Goal: Task Accomplishment & Management: Manage account settings

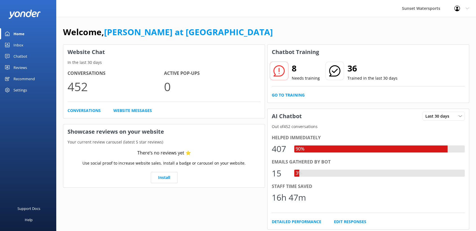
click at [17, 45] on div "Inbox" at bounding box center [19, 44] width 10 height 11
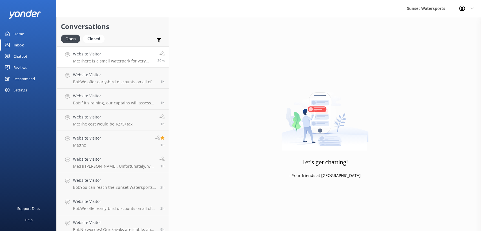
click at [118, 58] on div "Website Visitor Me: There is a small waterpark for very young kids at Truman Wa…" at bounding box center [113, 57] width 80 height 12
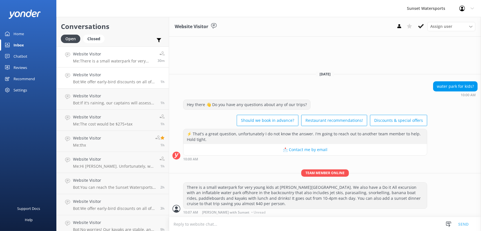
click at [109, 75] on h4 "Website Visitor" at bounding box center [114, 75] width 83 height 6
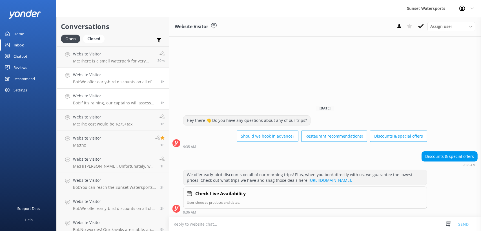
click at [111, 97] on h4 "Website Visitor" at bounding box center [114, 96] width 83 height 6
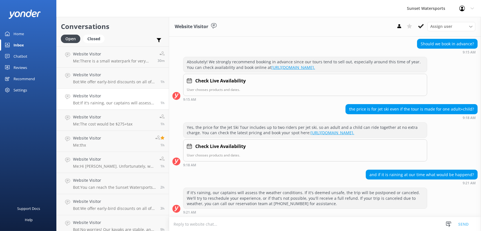
scroll to position [59, 0]
click at [113, 118] on h4 "Website Visitor" at bounding box center [102, 117] width 59 height 6
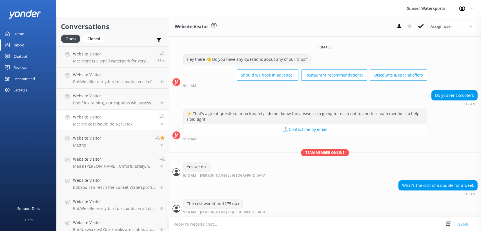
click at [242, 226] on textarea at bounding box center [325, 224] width 312 height 14
type textarea "Would you like to book it, or can I help you with anything else?"
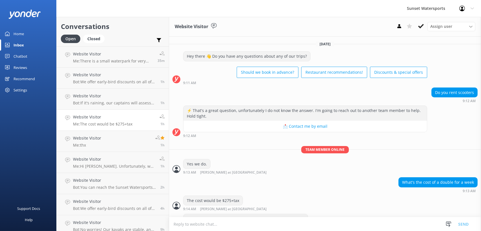
scroll to position [14, 0]
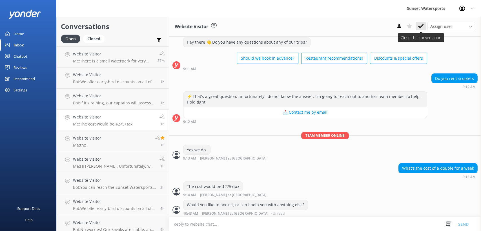
click at [421, 26] on icon at bounding box center [421, 26] width 6 height 6
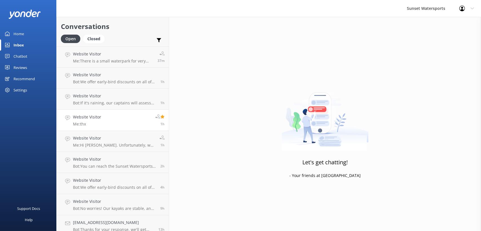
click at [103, 124] on link "Website Visitor Me: thx 1h" at bounding box center [113, 120] width 112 height 21
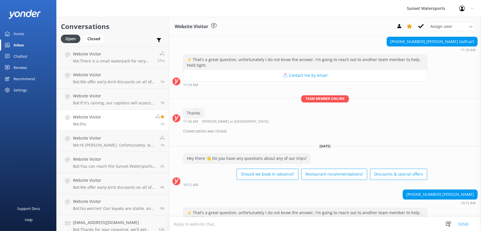
scroll to position [2548, 0]
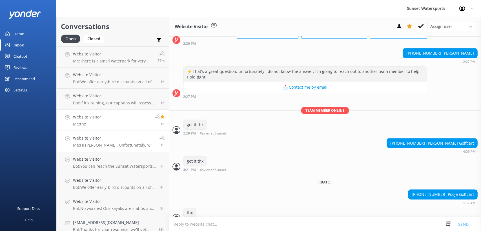
click at [111, 137] on h4 "Website Visitor" at bounding box center [114, 138] width 82 height 6
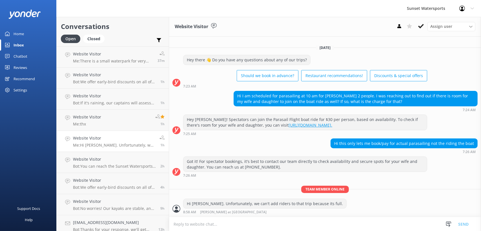
scroll to position [1, 0]
click at [421, 27] on use at bounding box center [421, 26] width 6 height 5
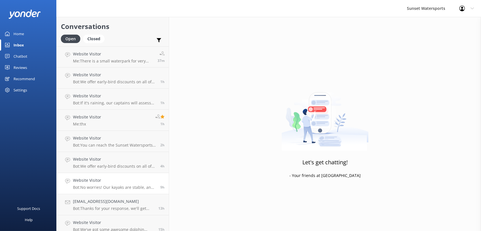
click at [112, 179] on h4 "Website Visitor" at bounding box center [114, 180] width 83 height 6
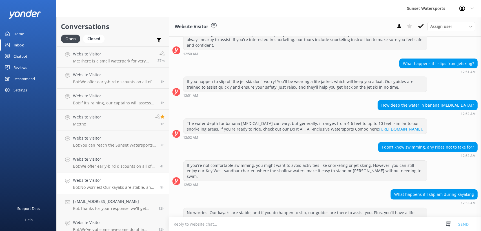
scroll to position [101, 0]
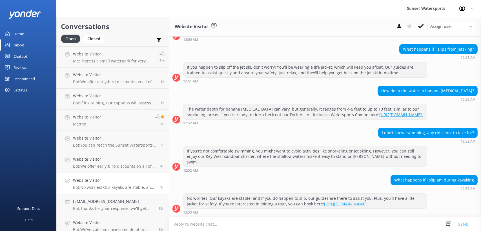
click at [20, 47] on div "Inbox" at bounding box center [19, 44] width 10 height 11
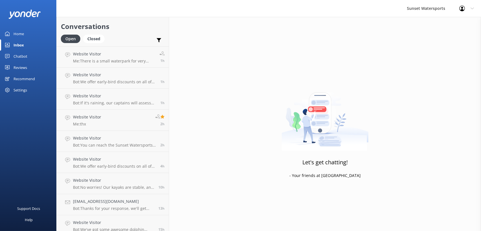
click at [191, 41] on div "Let's get chatting! - Your friends at Yonder" at bounding box center [325, 132] width 312 height 231
click at [15, 46] on div "Inbox" at bounding box center [19, 44] width 10 height 11
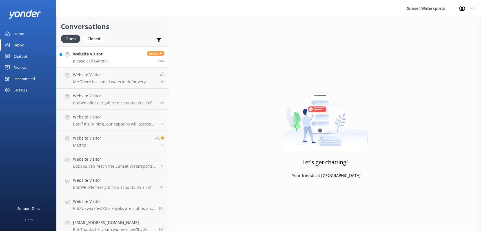
click at [116, 54] on h4 "Website Visitor" at bounding box center [108, 54] width 70 height 6
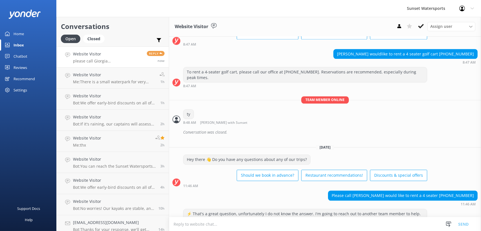
scroll to position [5713, 0]
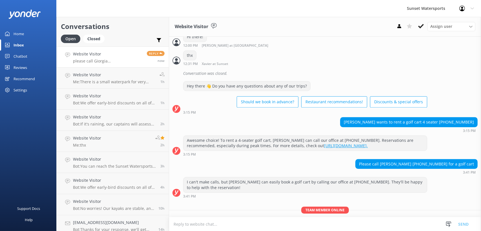
click at [224, 226] on textarea at bounding box center [325, 224] width 312 height 14
click at [191, 224] on textarea at bounding box center [325, 224] width 312 height 14
type textarea "Thx"
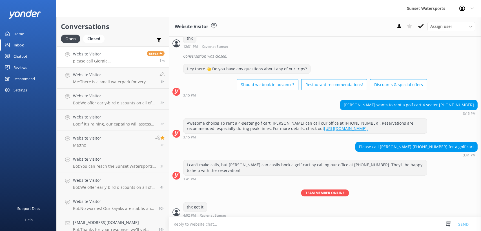
scroll to position [5731, 0]
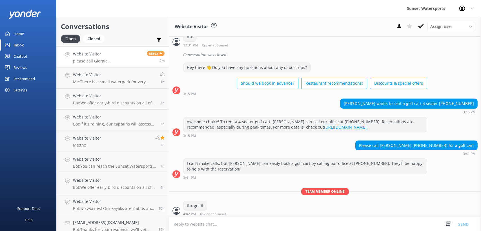
click at [206, 226] on textarea at bounding box center [325, 224] width 312 height 14
click at [218, 223] on textarea at bounding box center [325, 224] width 312 height 14
type textarea "Called, no answer. You can call [PHONE_NUMBER] to make a reservation."
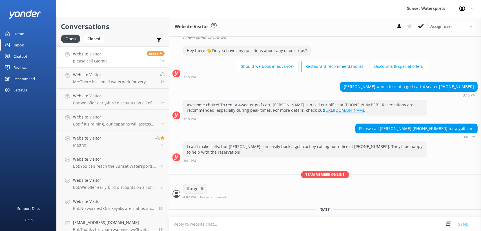
scroll to position [5750, 0]
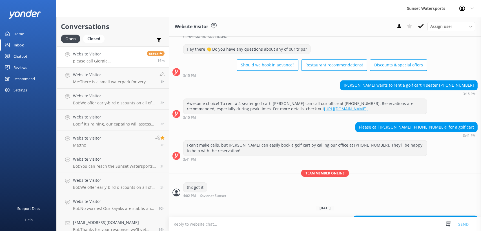
click at [421, 27] on use at bounding box center [421, 26] width 6 height 5
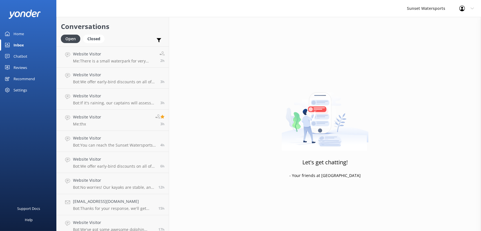
click at [462, 8] on use at bounding box center [462, 9] width 6 height 6
click at [456, 24] on link "Profile Settings" at bounding box center [453, 24] width 56 height 14
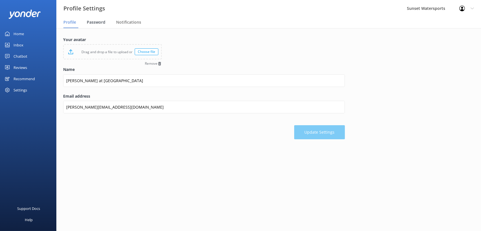
click at [98, 22] on span "Password" at bounding box center [96, 22] width 19 height 6
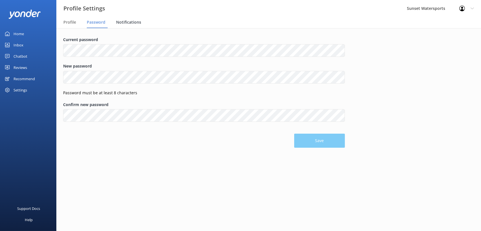
click at [122, 22] on span "Notifications" at bounding box center [128, 22] width 25 height 6
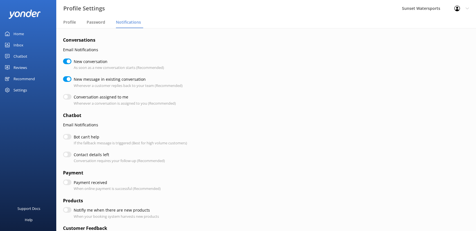
checkbox input "true"
click at [73, 23] on span "Profile" at bounding box center [69, 22] width 13 height 6
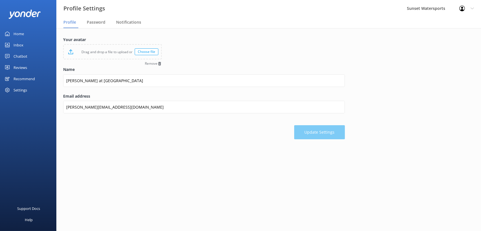
click at [19, 45] on div "Inbox" at bounding box center [19, 44] width 10 height 11
